Goal: Transaction & Acquisition: Download file/media

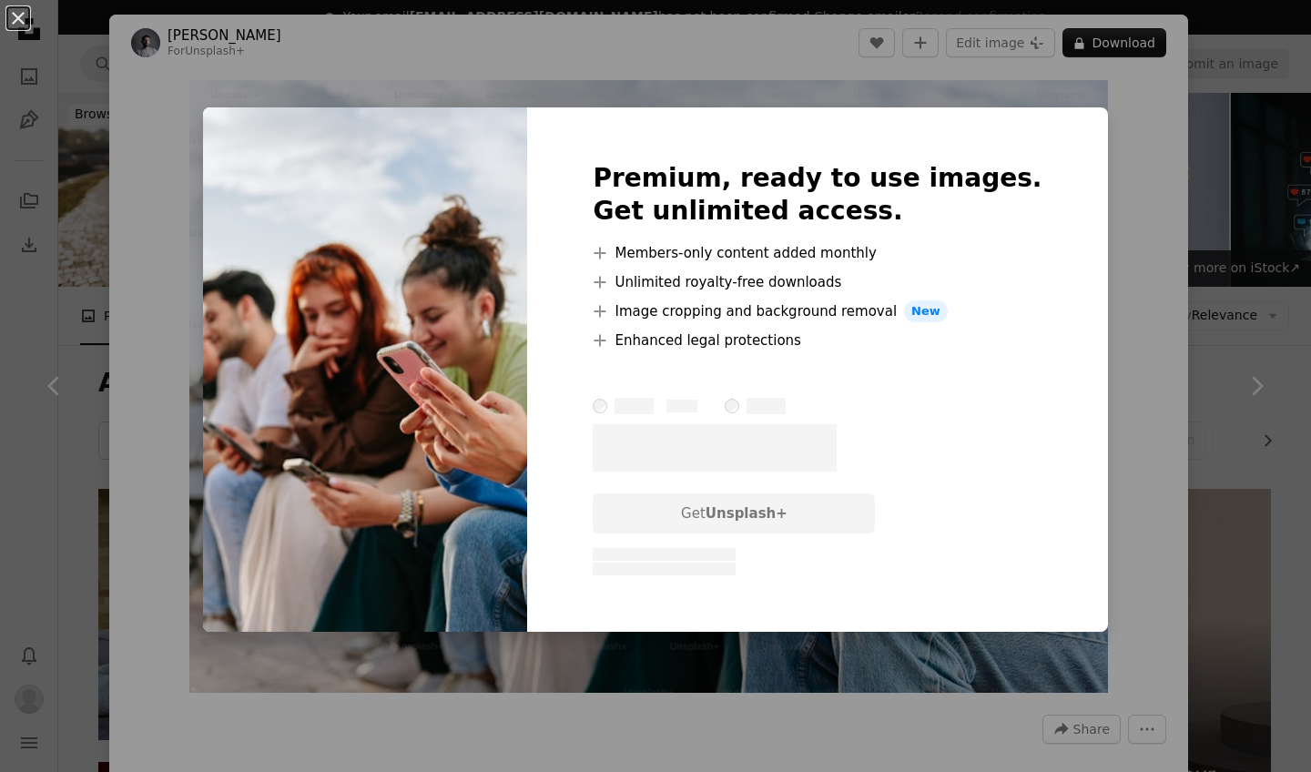
scroll to position [2453, 0]
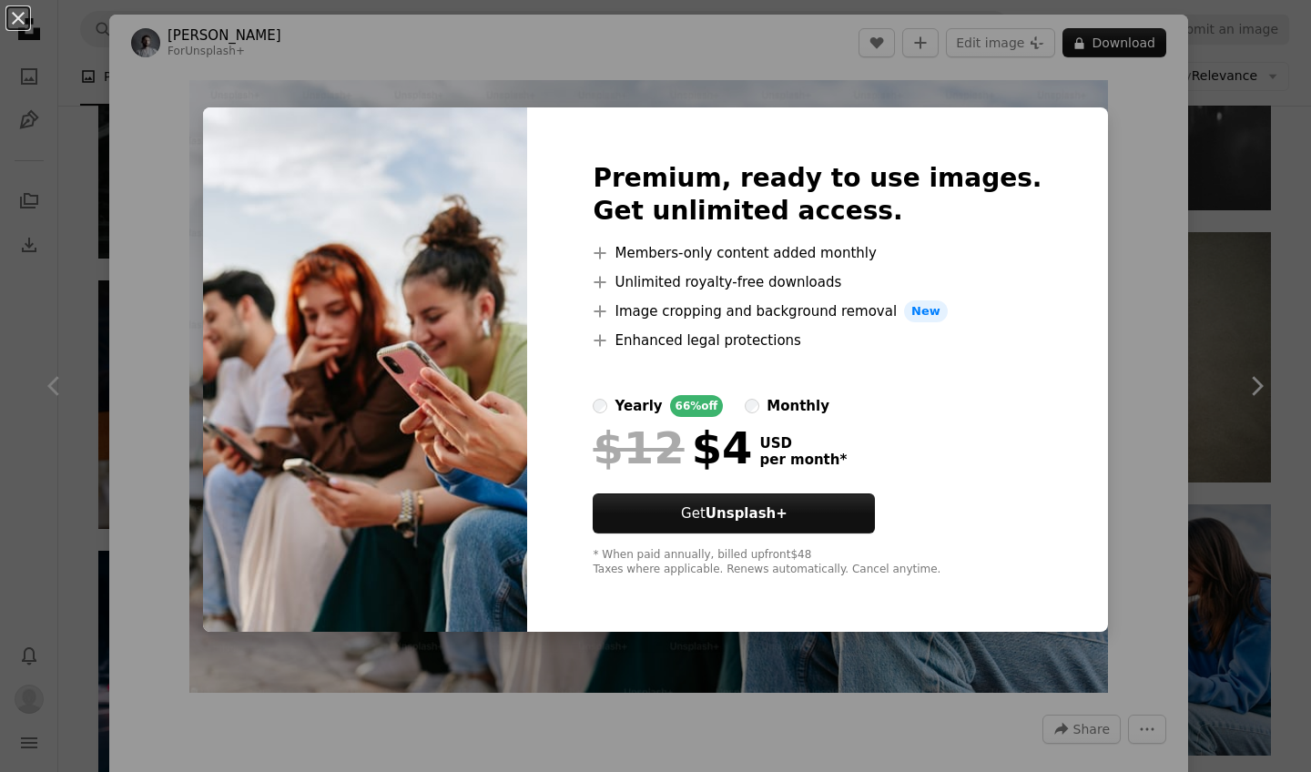
click at [1215, 108] on div "An X shape Premium, ready to use images. Get unlimited access. A plus sign Memb…" at bounding box center [655, 386] width 1311 height 772
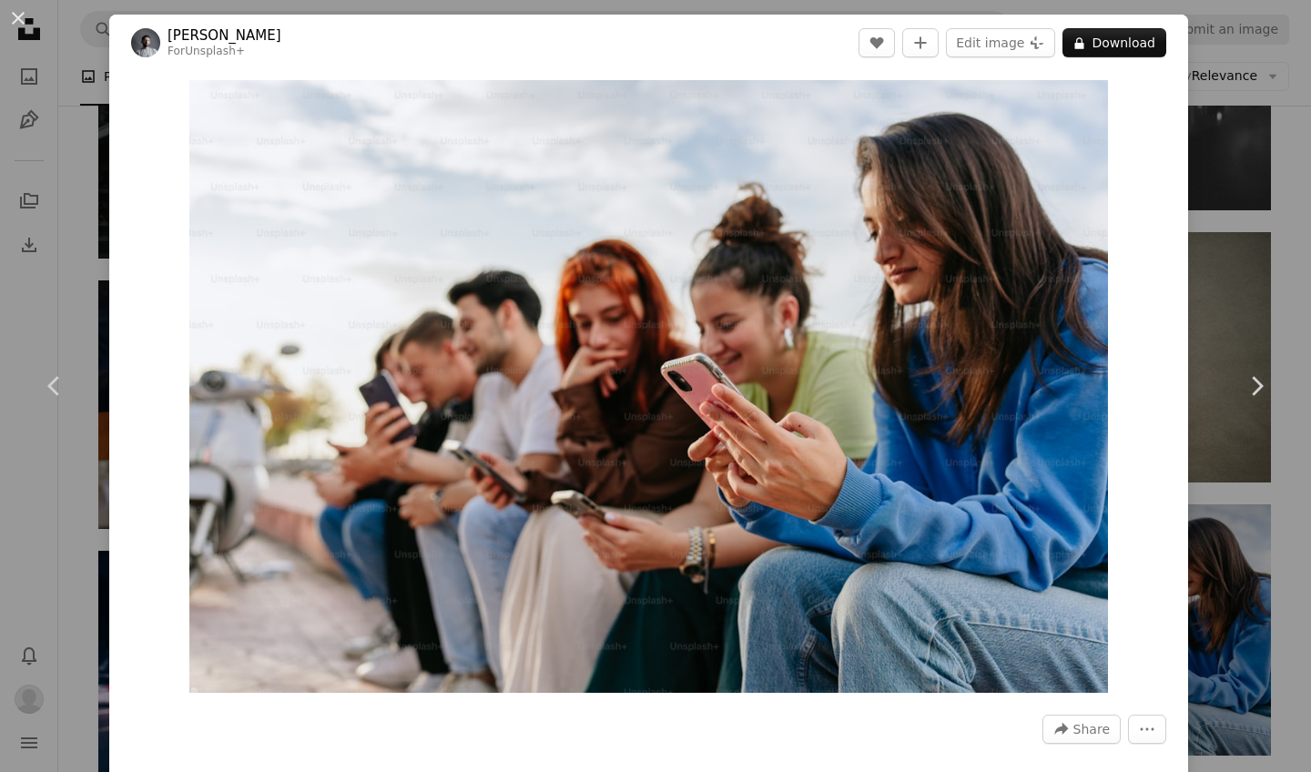
click at [1286, 105] on div "An X shape Chevron left Chevron right Yunus Tuğ For Unsplash+ A heart A plus si…" at bounding box center [655, 386] width 1311 height 772
